Goal: Task Accomplishment & Management: Manage account settings

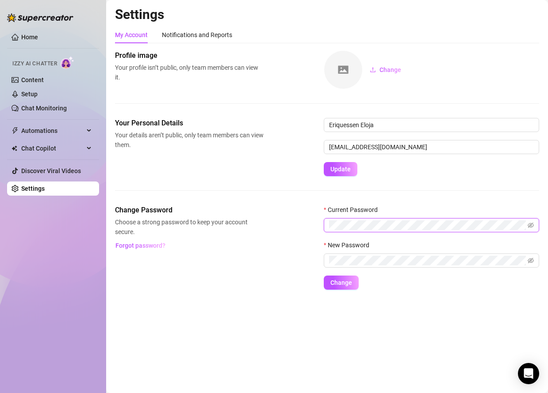
click at [321, 223] on div "Change Password Choose a strong password to keep your account secure. Forgot pa…" at bounding box center [327, 247] width 424 height 85
click at [531, 227] on icon "eye-invisible" at bounding box center [530, 225] width 6 height 6
click at [350, 283] on span "Change" at bounding box center [341, 282] width 22 height 7
click at [338, 284] on span "Change" at bounding box center [341, 282] width 22 height 7
click at [342, 280] on span "Change" at bounding box center [341, 282] width 22 height 7
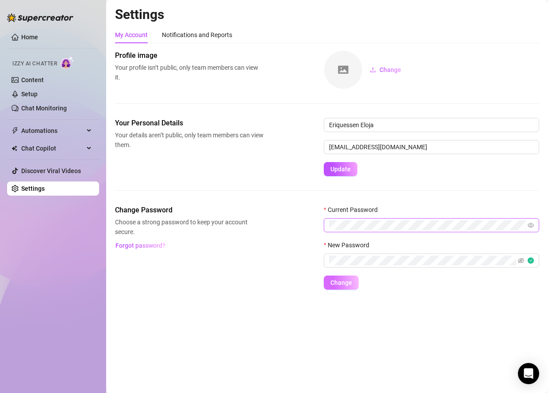
click at [344, 284] on span "Change" at bounding box center [341, 282] width 22 height 7
click at [149, 248] on span "Forgot password?" at bounding box center [140, 245] width 50 height 7
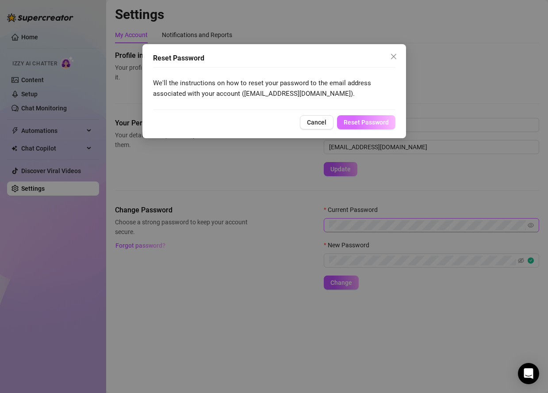
click at [372, 124] on span "Reset Password" at bounding box center [365, 122] width 45 height 7
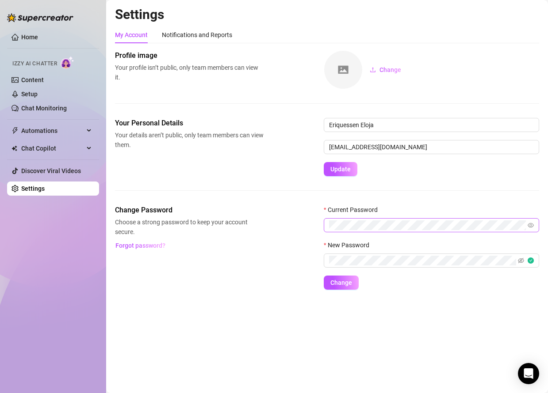
click at [263, 341] on main "Settings My Account Notifications and Reports Profile image Your profile isn’t …" at bounding box center [326, 196] width 441 height 393
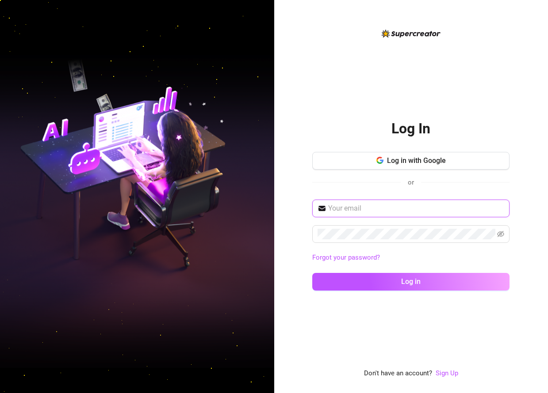
click at [347, 205] on input "text" at bounding box center [416, 208] width 176 height 11
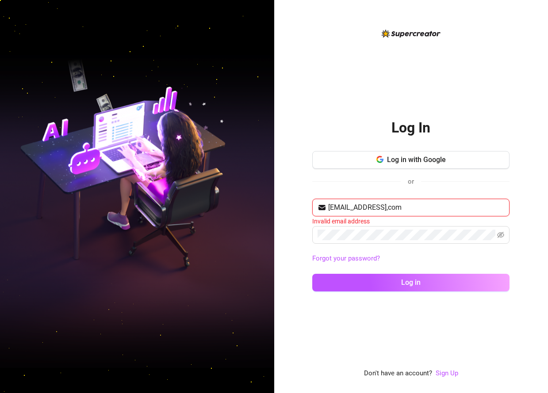
click at [394, 207] on input "ejgeloja@gmail,com" at bounding box center [416, 207] width 176 height 11
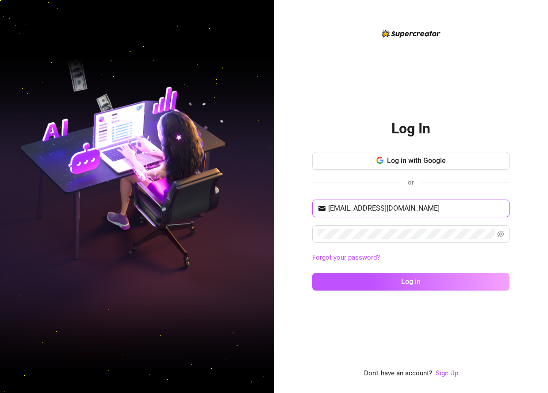
type input "ejgeloja@gmail.com"
click at [504, 237] on span at bounding box center [410, 234] width 197 height 18
click at [503, 236] on icon "eye-invisible" at bounding box center [500, 234] width 7 height 7
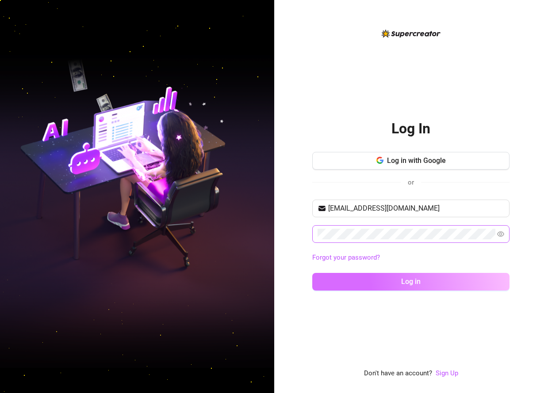
click at [452, 286] on button "Log in" at bounding box center [410, 282] width 197 height 18
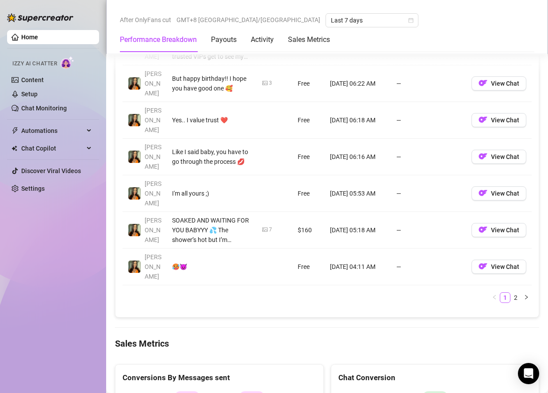
scroll to position [989, 0]
